Goal: Browse casually: Explore the website without a specific task or goal

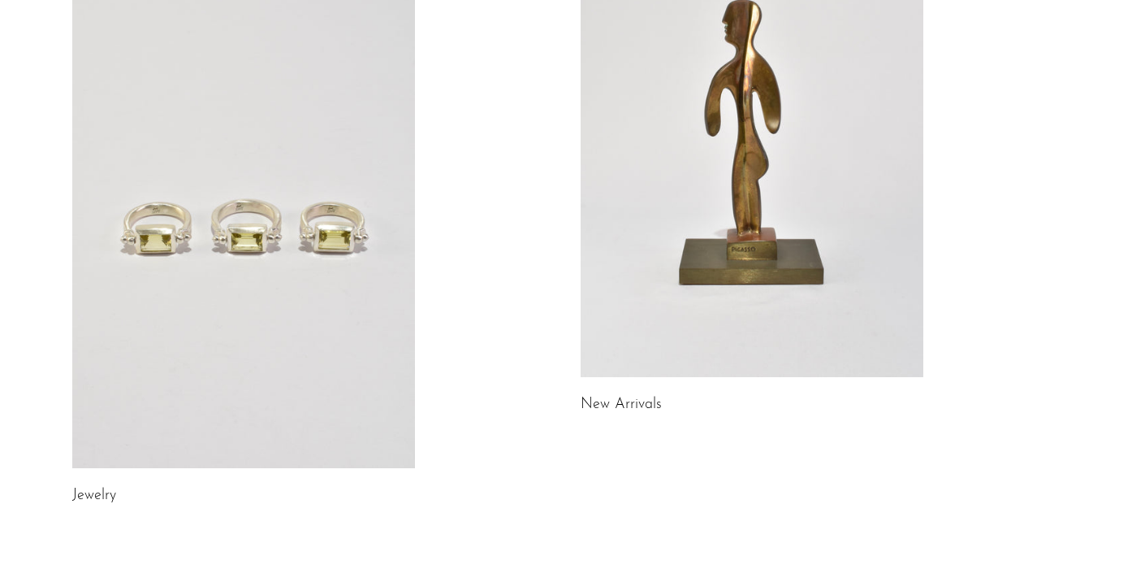
scroll to position [226, 0]
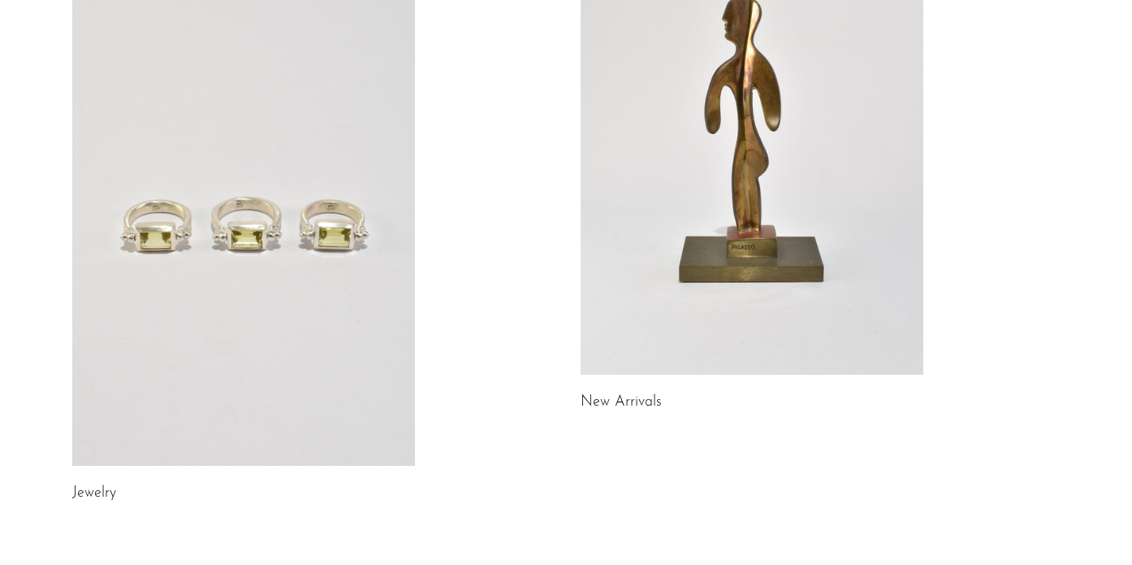
click at [275, 278] on link at bounding box center [243, 225] width 343 height 480
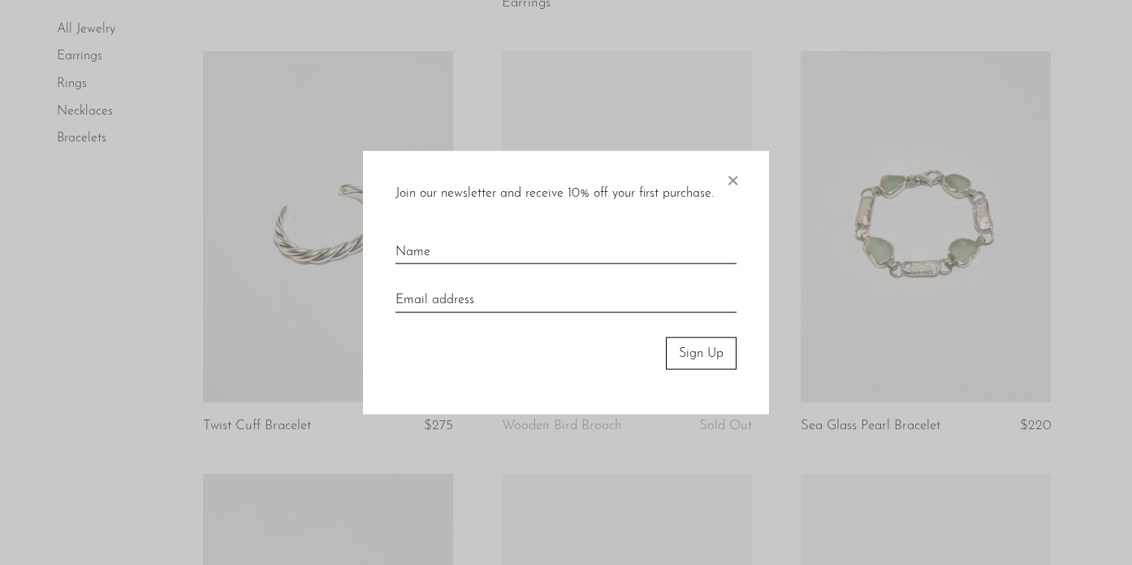
scroll to position [1396, 0]
click at [731, 191] on span "×" at bounding box center [733, 176] width 16 height 52
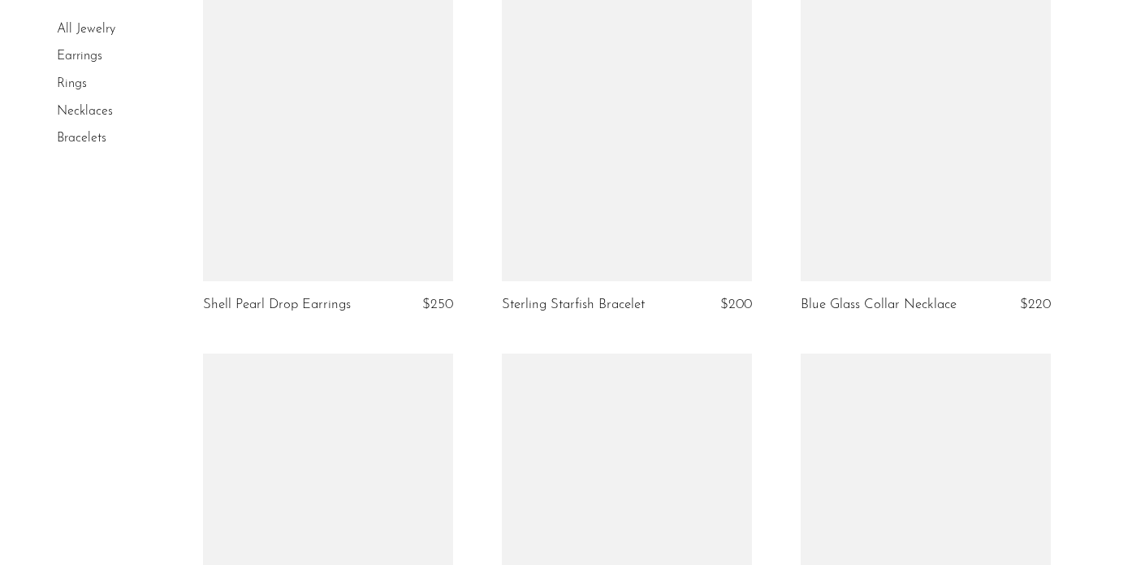
scroll to position [4519, 0]
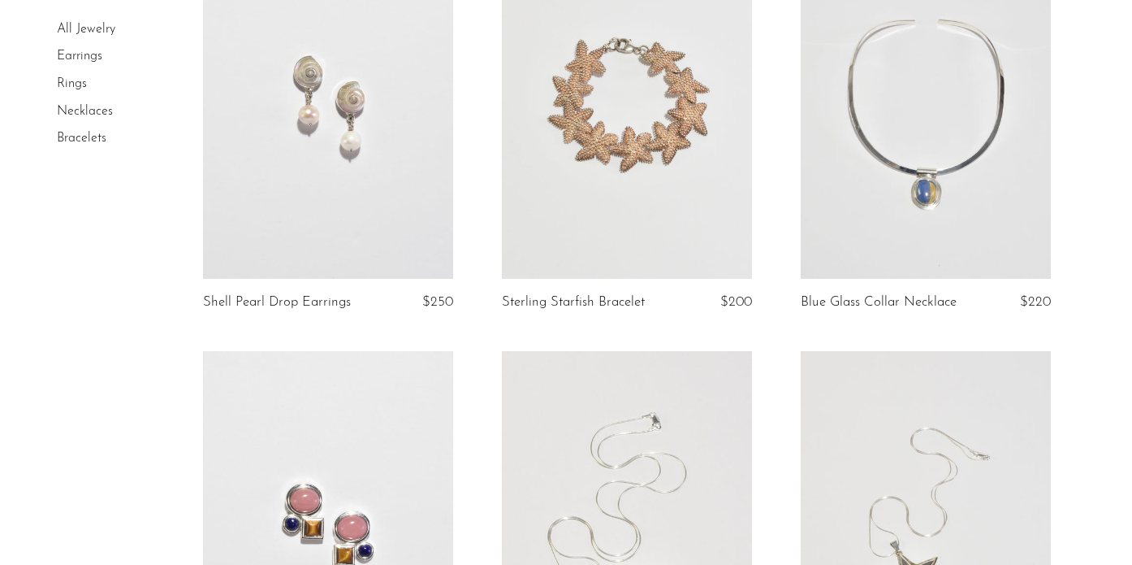
click at [667, 247] on link at bounding box center [627, 104] width 250 height 350
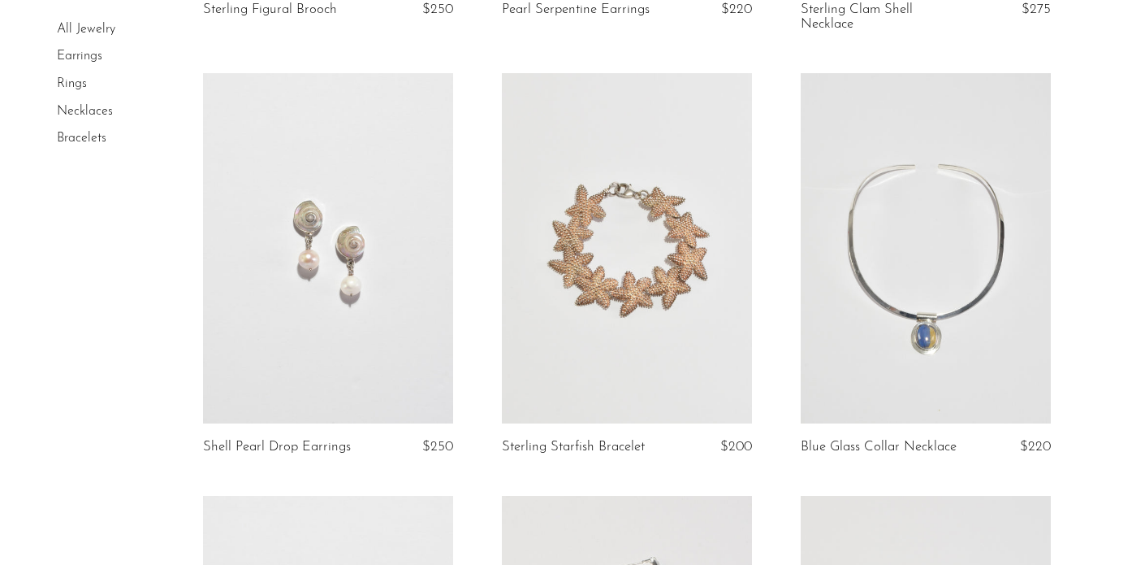
scroll to position [4360, 0]
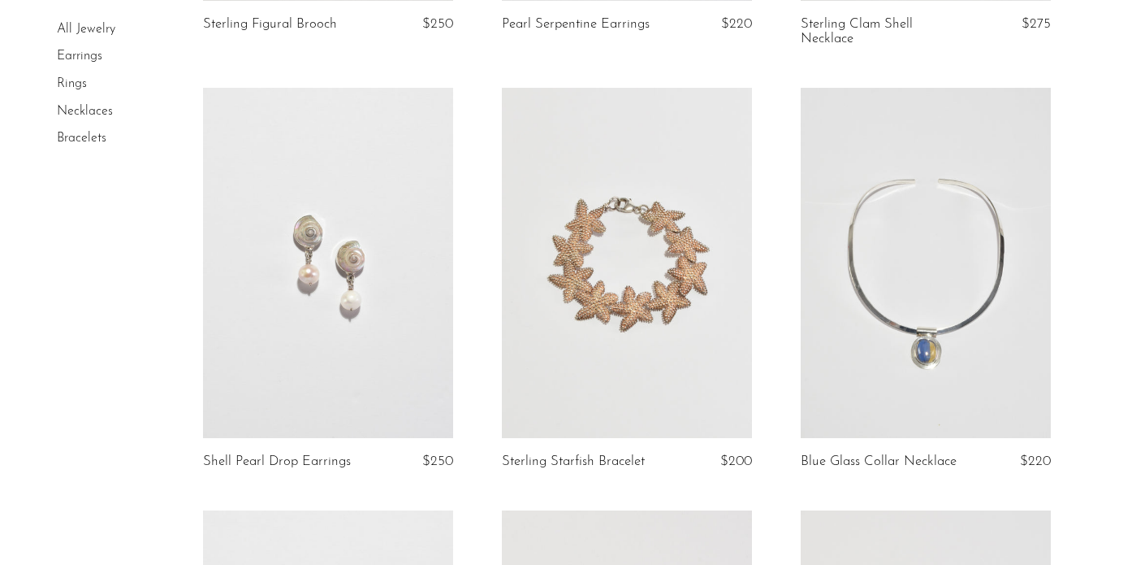
click at [608, 416] on link at bounding box center [627, 263] width 250 height 350
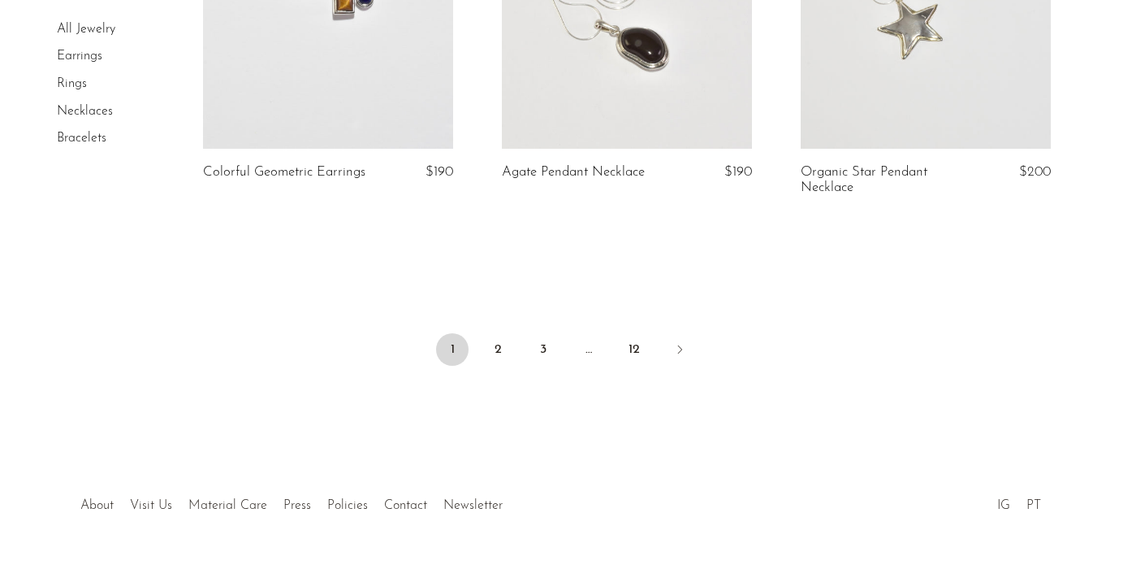
scroll to position [5121, 0]
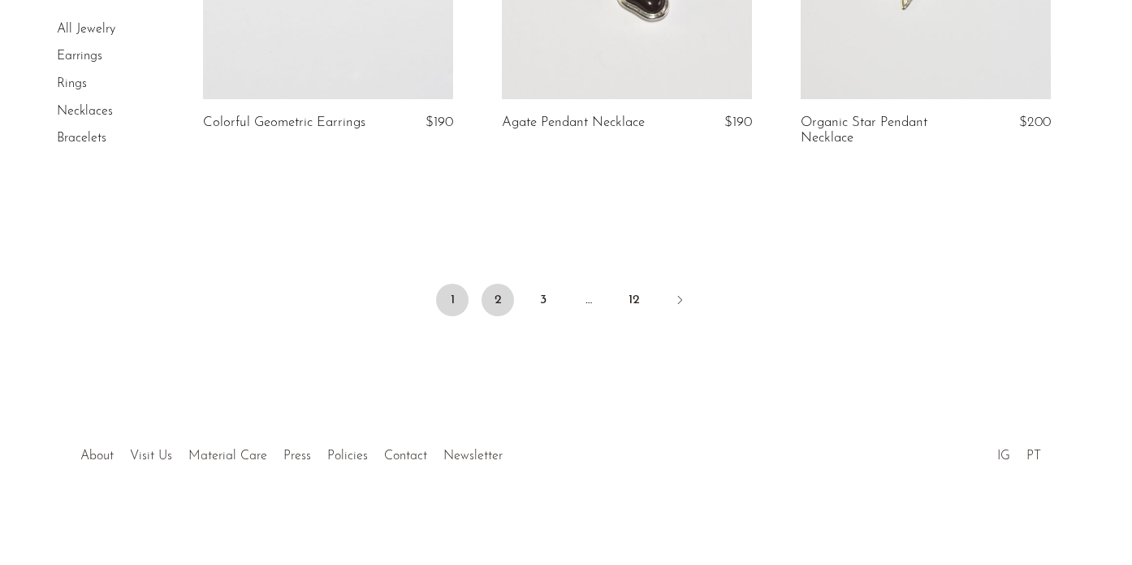
click at [491, 309] on link "2" at bounding box center [498, 299] width 32 height 32
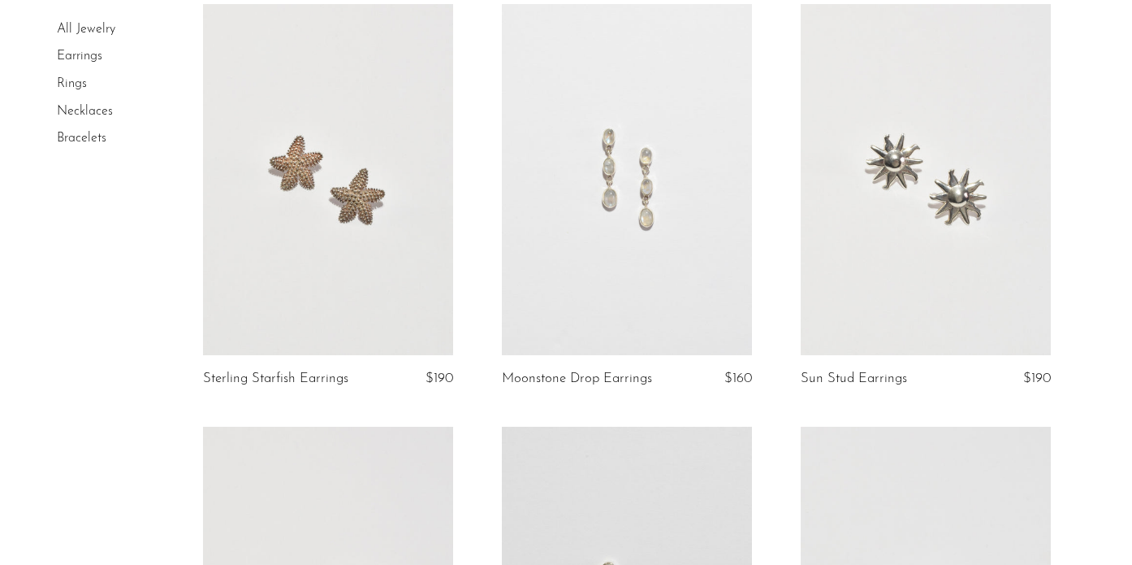
scroll to position [607, 0]
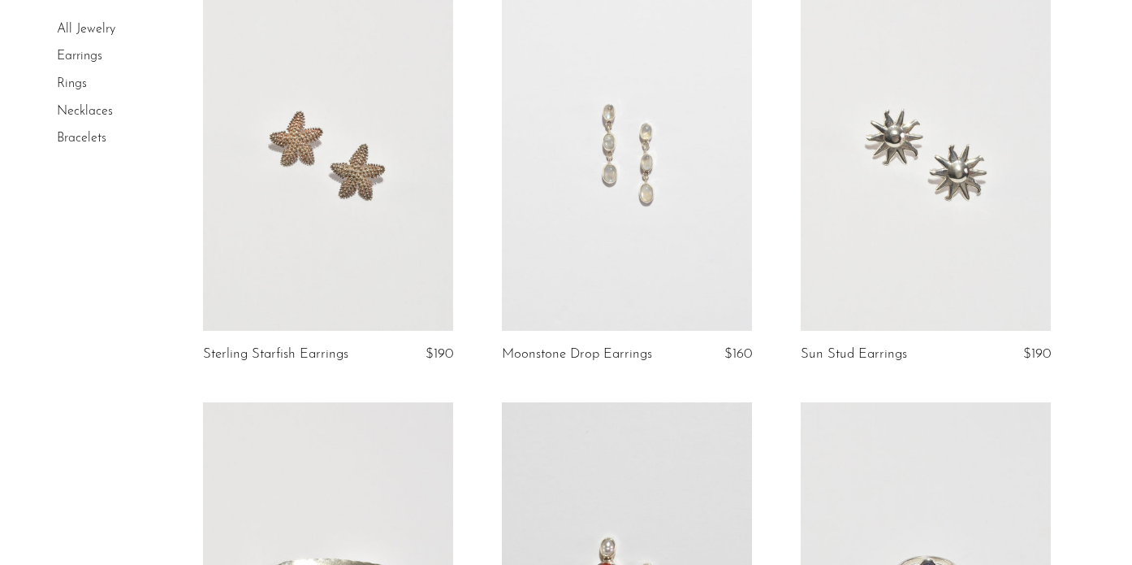
click at [1030, 148] on link at bounding box center [926, 155] width 250 height 350
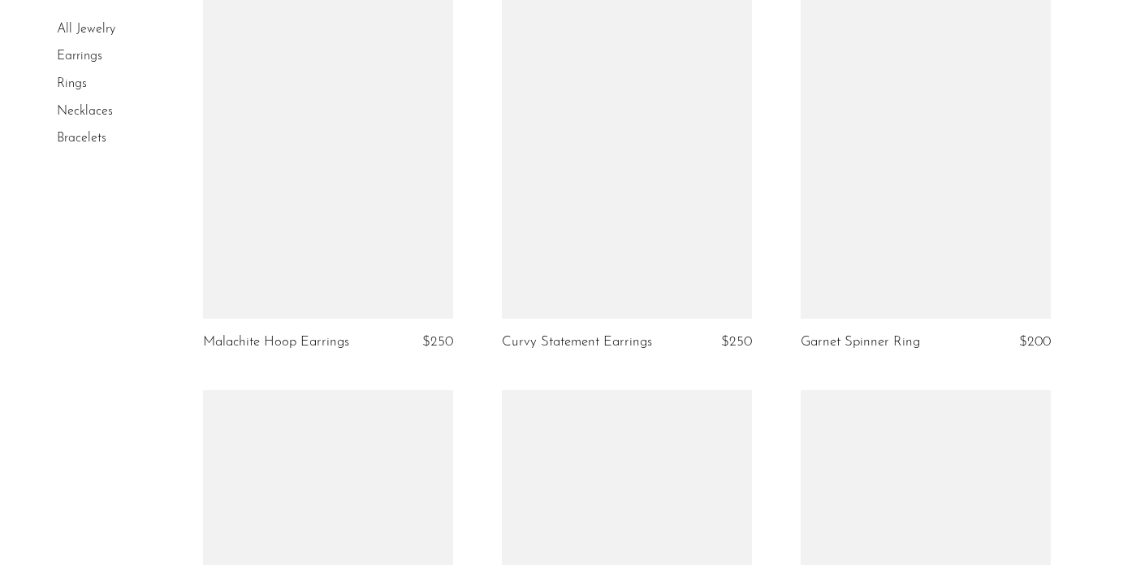
scroll to position [4490, 0]
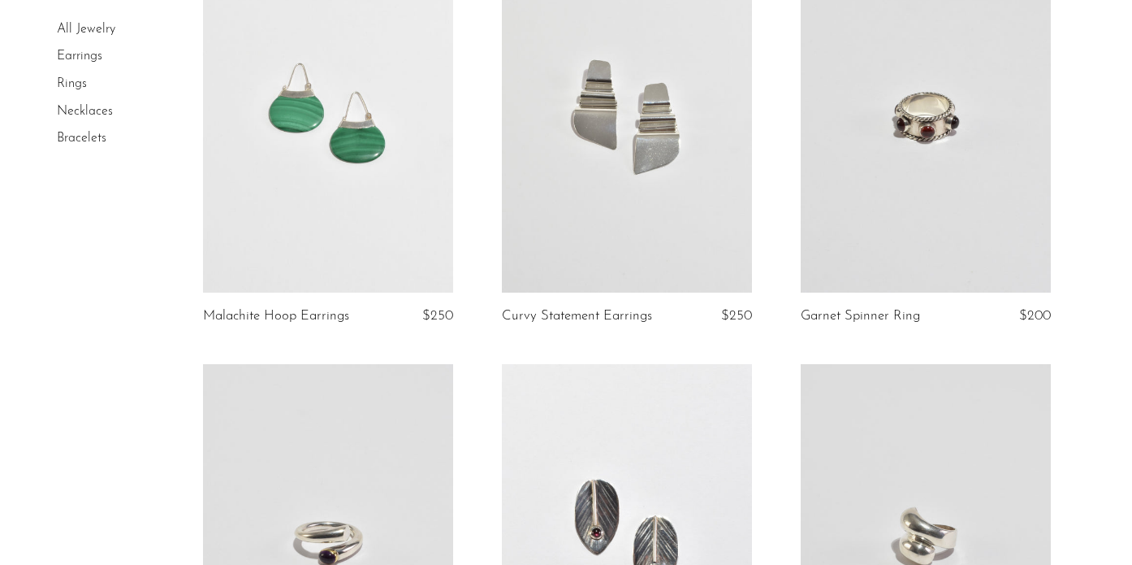
click at [72, 108] on link "Necklaces" at bounding box center [85, 111] width 56 height 13
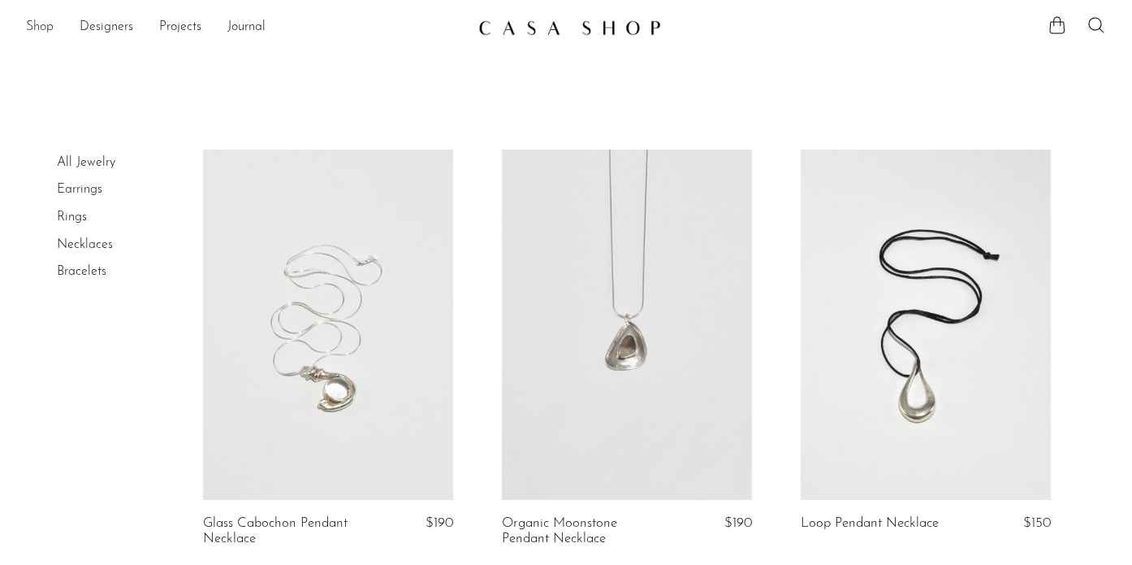
click at [41, 25] on link "Shop" at bounding box center [40, 27] width 28 height 21
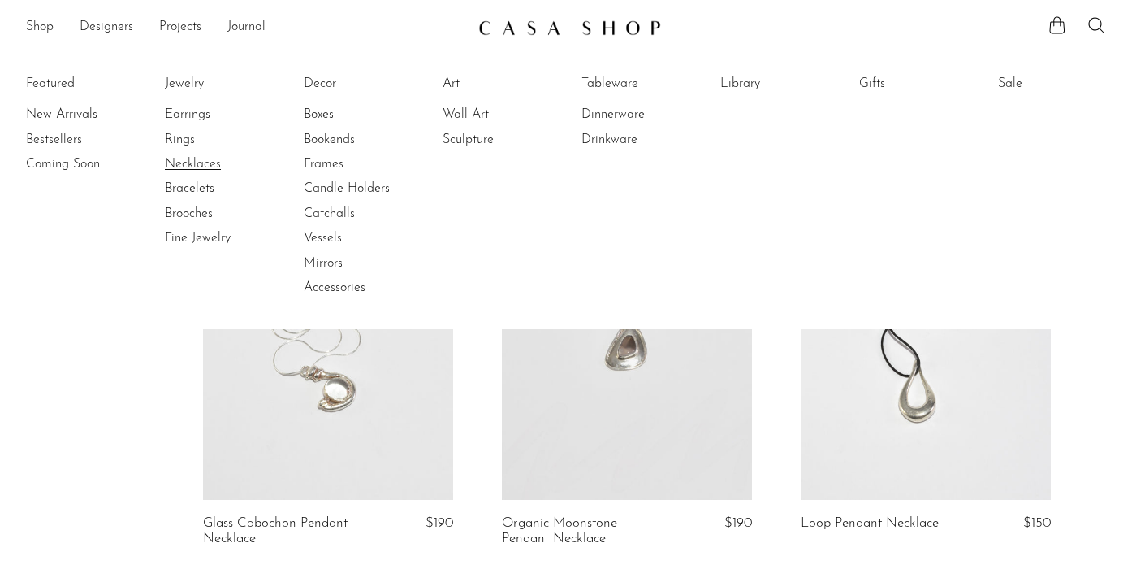
click at [179, 162] on link "Necklaces" at bounding box center [226, 164] width 122 height 18
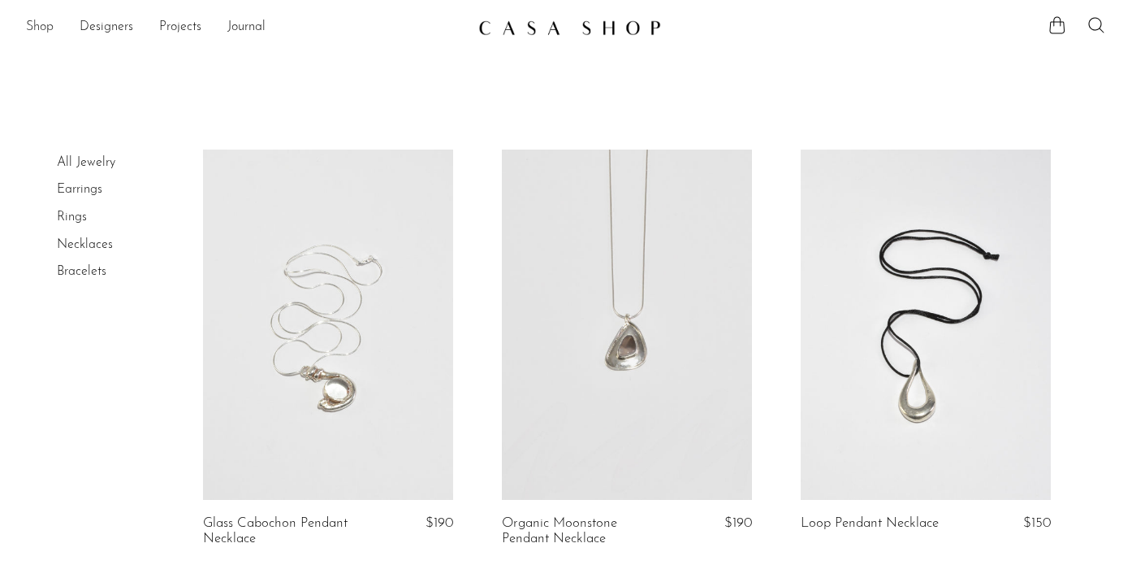
click at [32, 17] on link "Shop" at bounding box center [40, 27] width 28 height 21
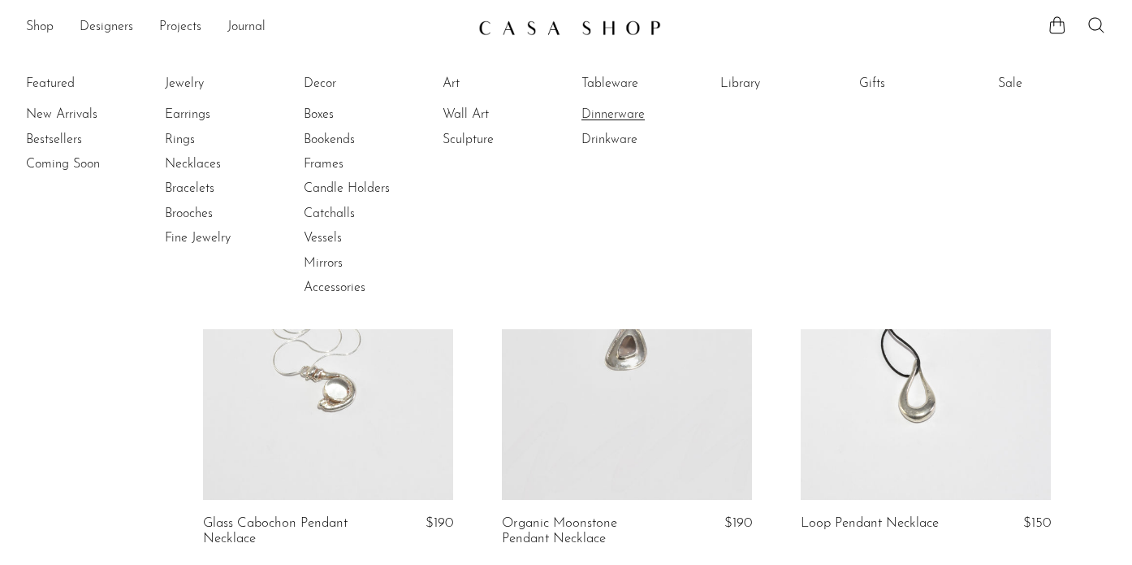
click at [610, 110] on link "Dinnerware" at bounding box center [643, 115] width 122 height 18
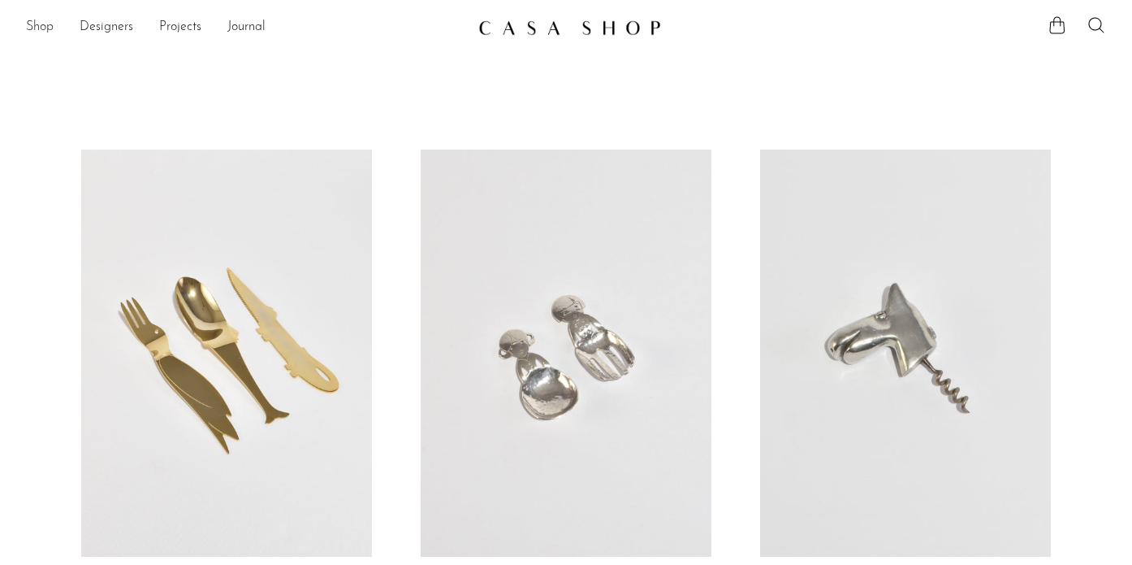
click at [41, 26] on link "Shop" at bounding box center [40, 27] width 28 height 21
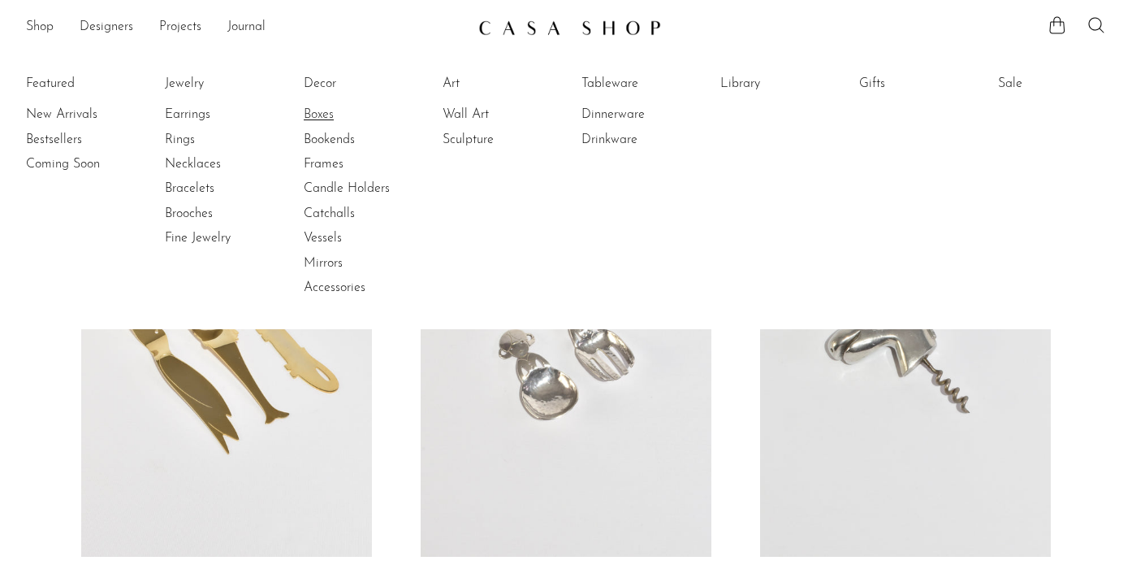
click at [333, 111] on link "Boxes" at bounding box center [365, 115] width 122 height 18
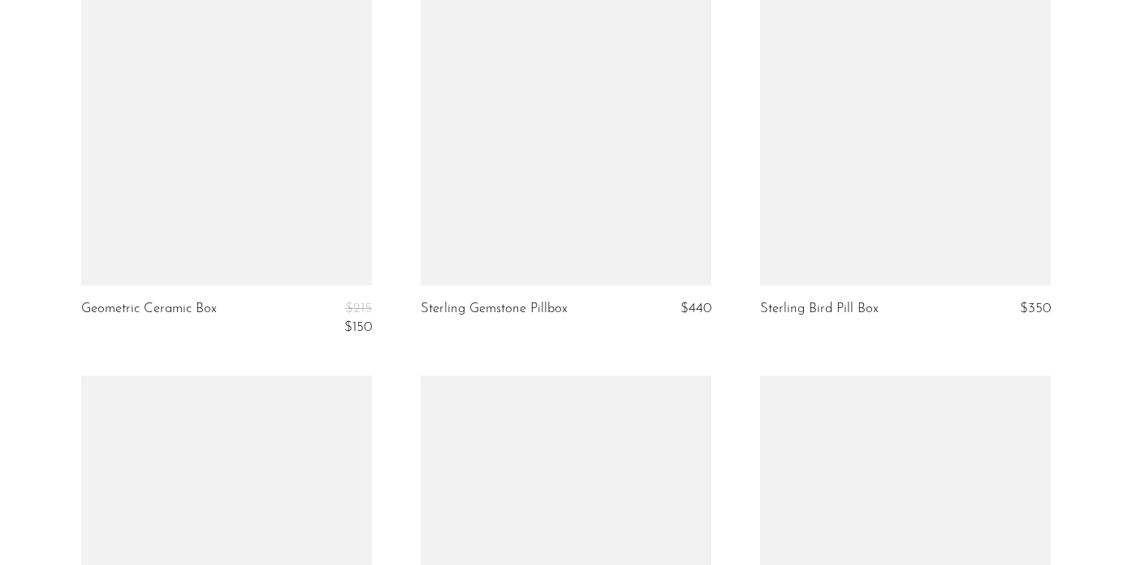
scroll to position [4021, 0]
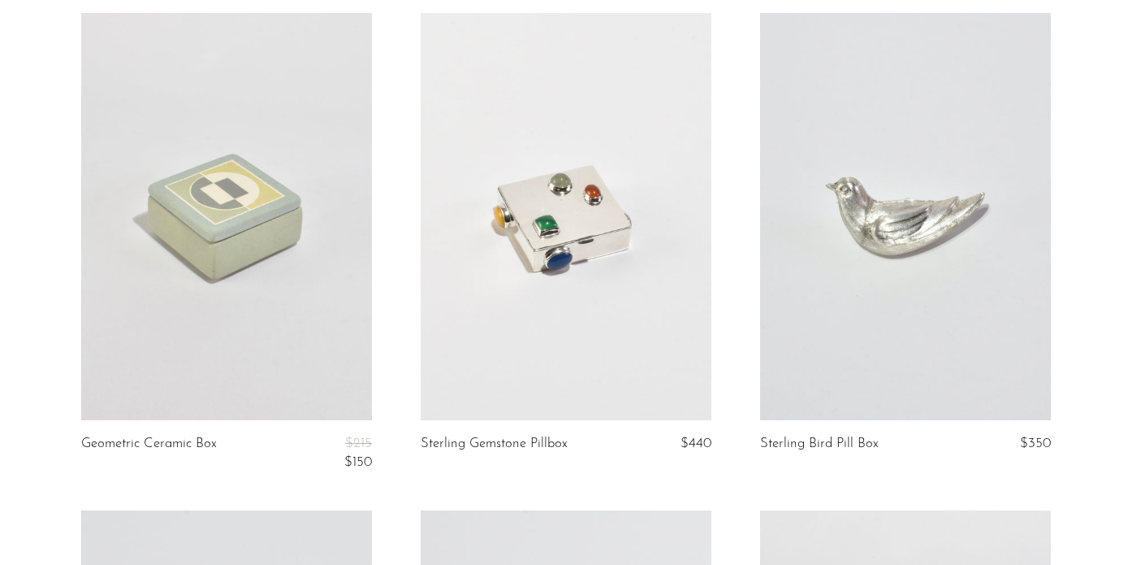
click at [508, 335] on link at bounding box center [566, 216] width 291 height 407
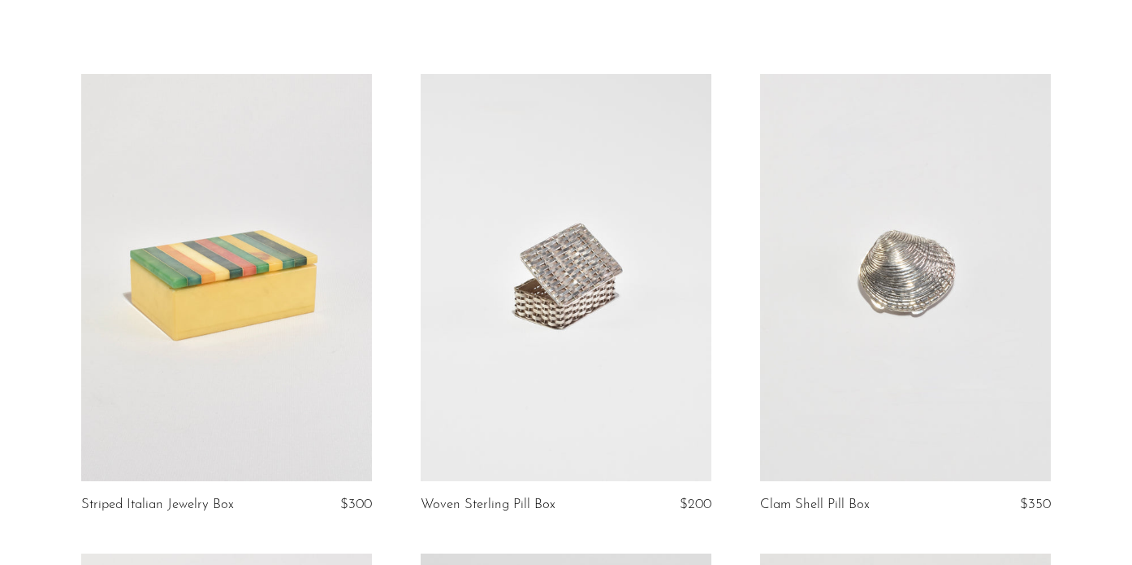
scroll to position [0, 0]
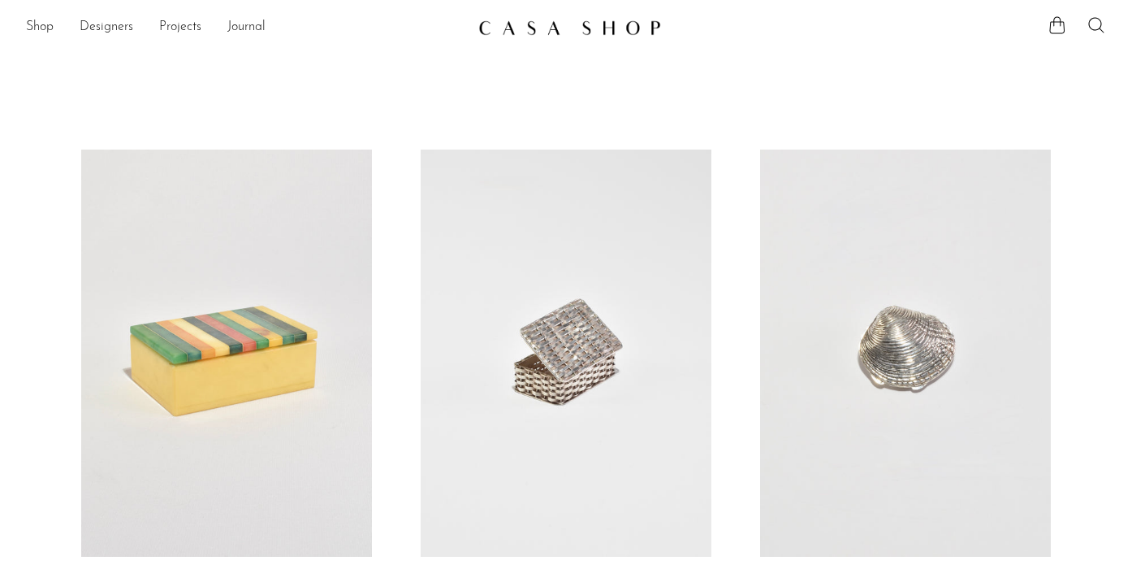
click at [37, 16] on li "Shop Featured New Arrivals Bestsellers Coming Soon Jewelry Jewelry All Earrings…" at bounding box center [40, 28] width 28 height 28
click at [31, 28] on link "Shop" at bounding box center [40, 27] width 28 height 21
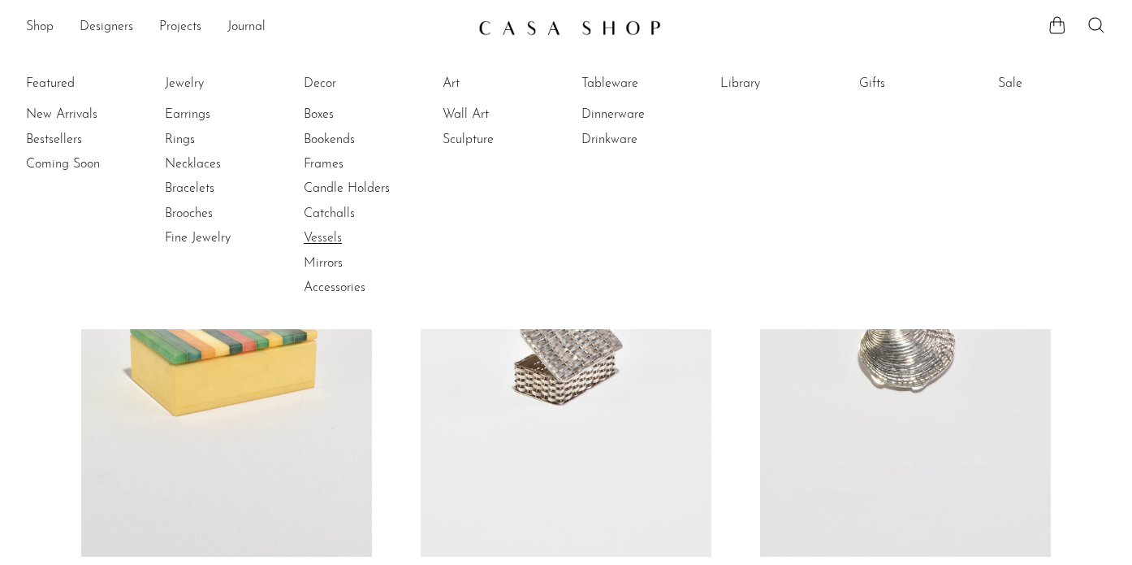
click at [334, 239] on link "Vessels" at bounding box center [365, 238] width 122 height 18
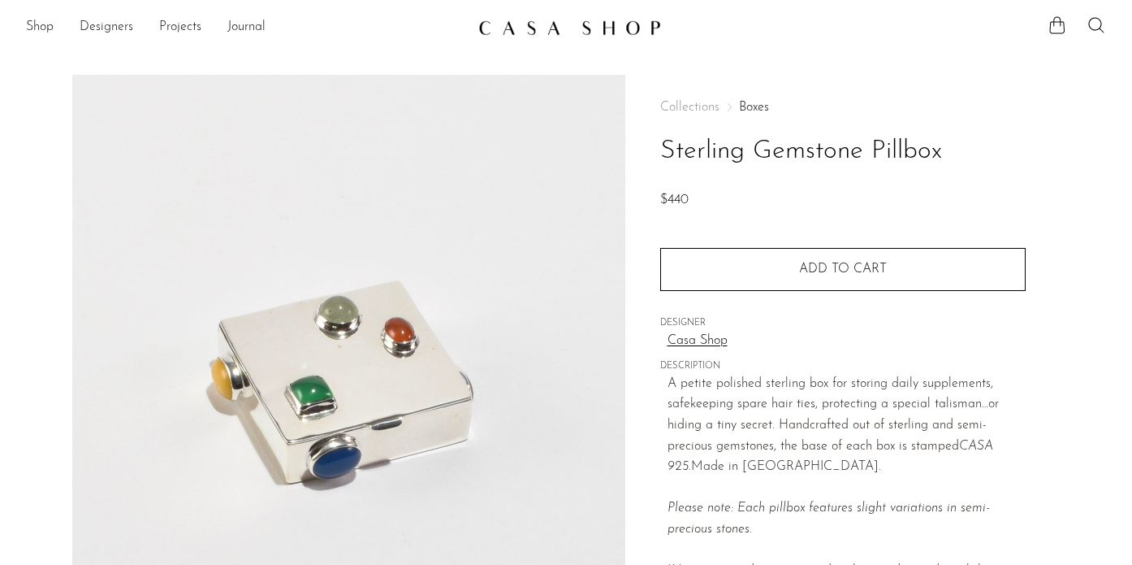
scroll to position [169, 0]
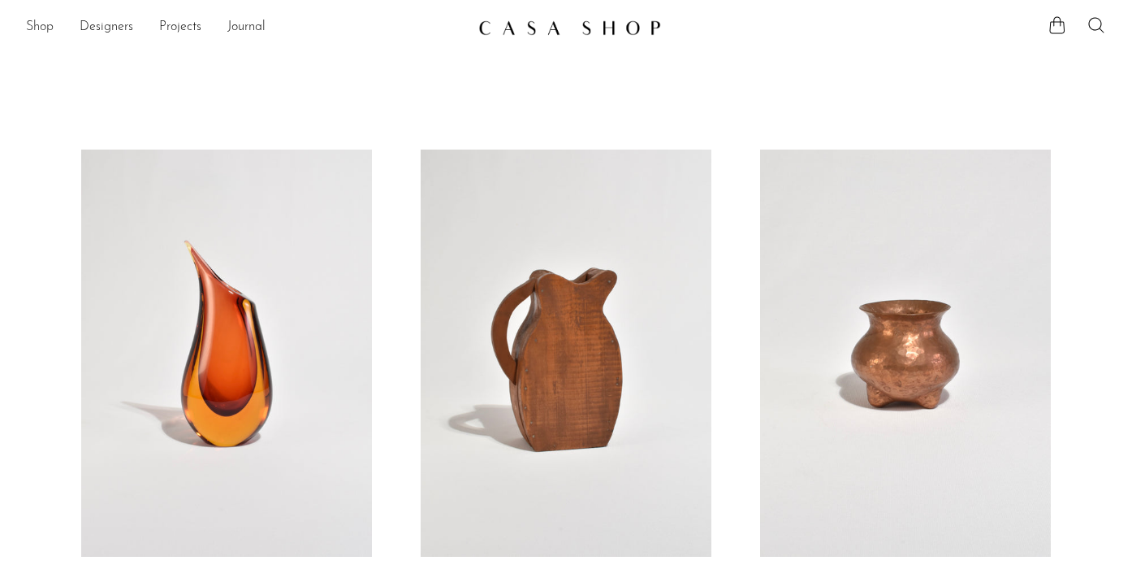
click at [48, 27] on link "Shop" at bounding box center [40, 27] width 28 height 21
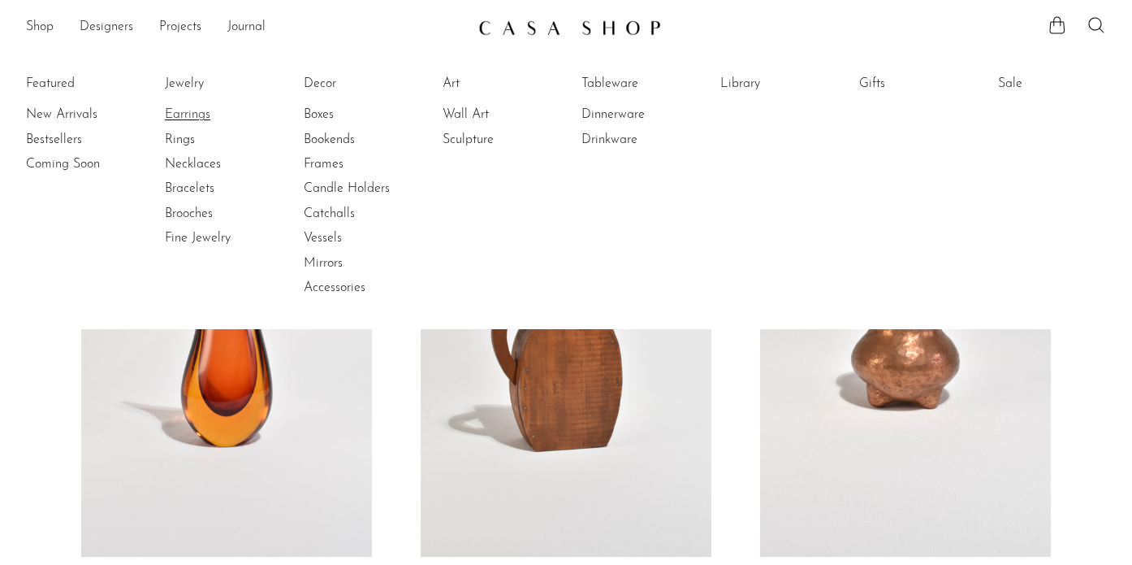
click at [180, 110] on link "Earrings" at bounding box center [226, 115] width 122 height 18
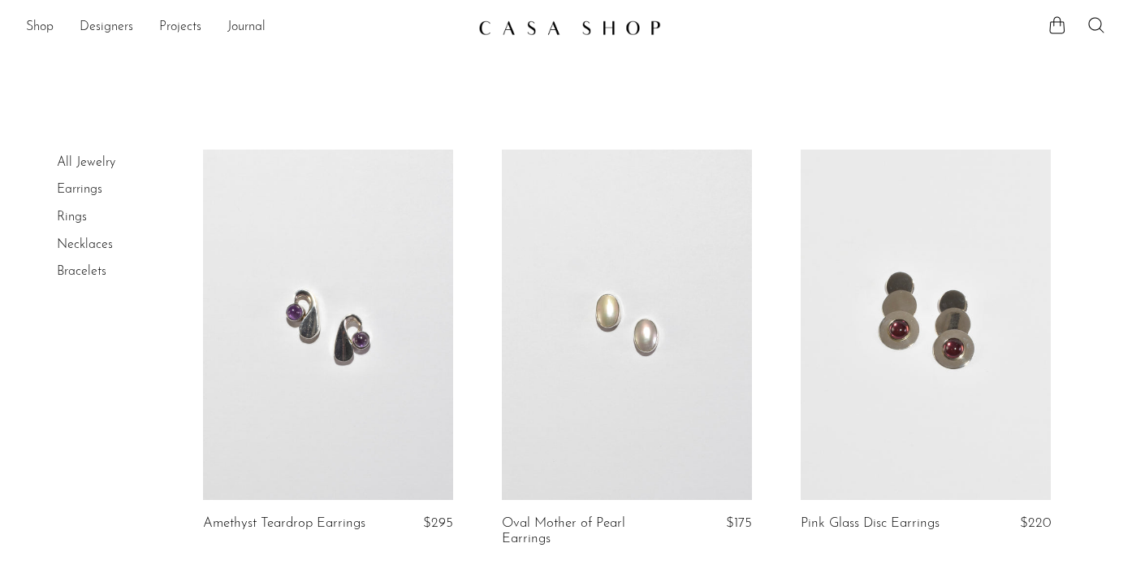
click at [67, 241] on link "Necklaces" at bounding box center [85, 244] width 56 height 13
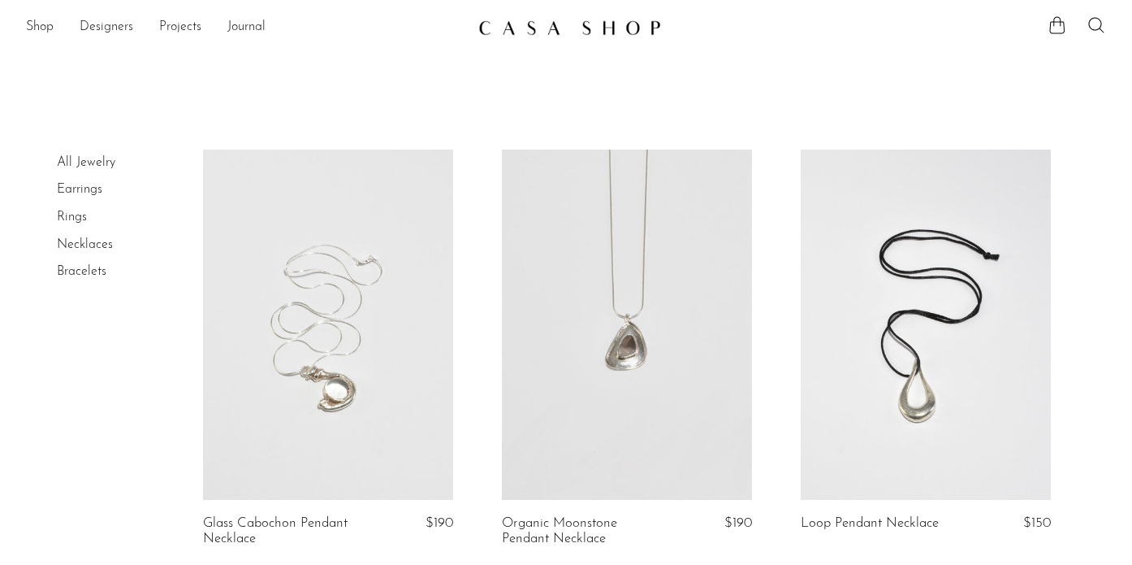
click at [526, 28] on img at bounding box center [569, 27] width 183 height 16
